Goal: Navigation & Orientation: Go to known website

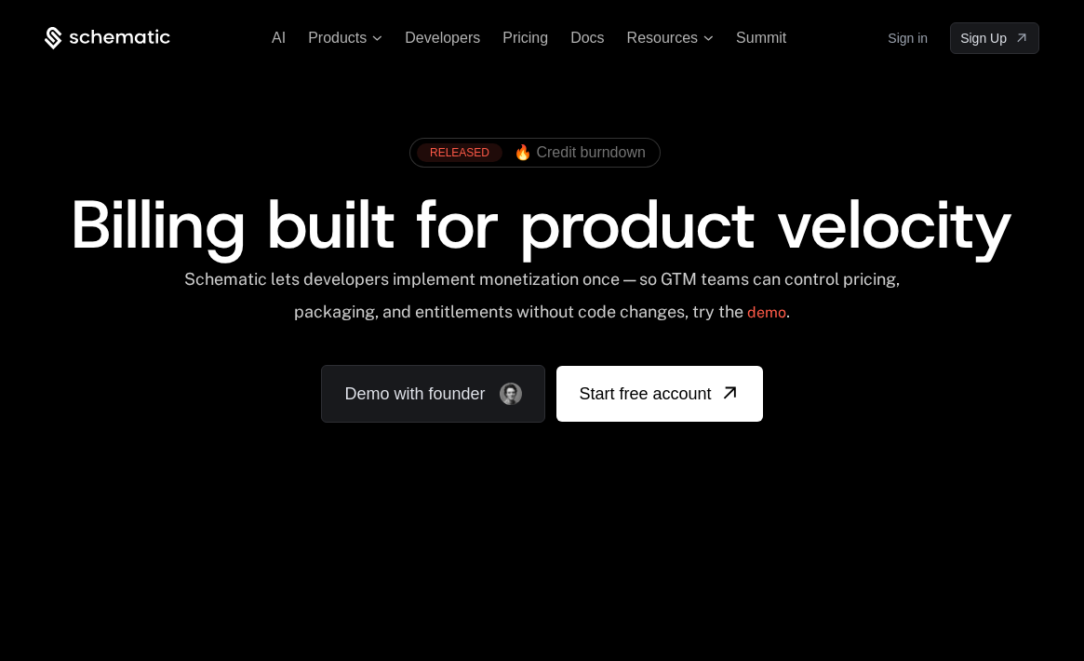
scroll to position [931, 0]
